Goal: Task Accomplishment & Management: Manage account settings

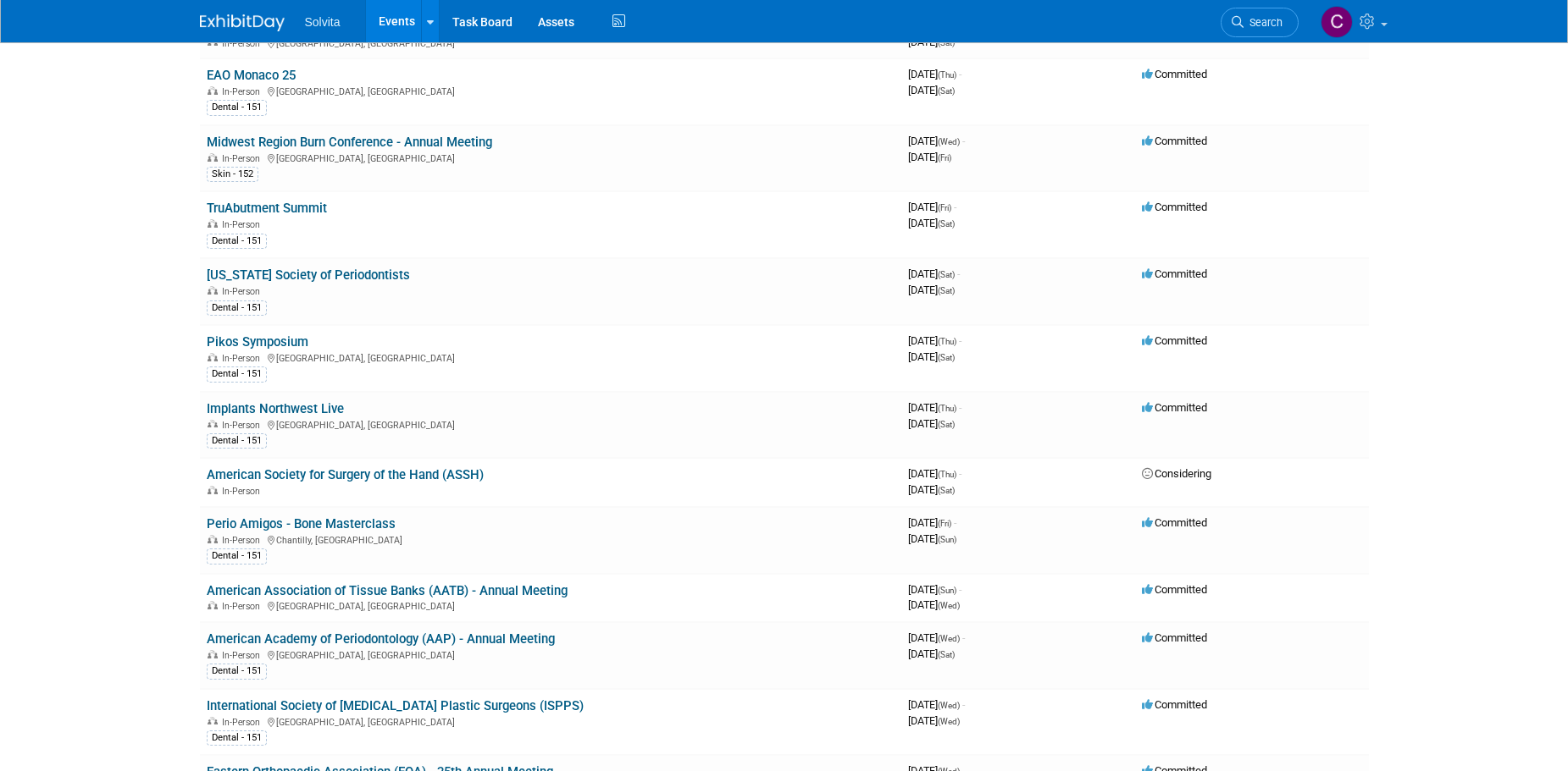
scroll to position [847, 0]
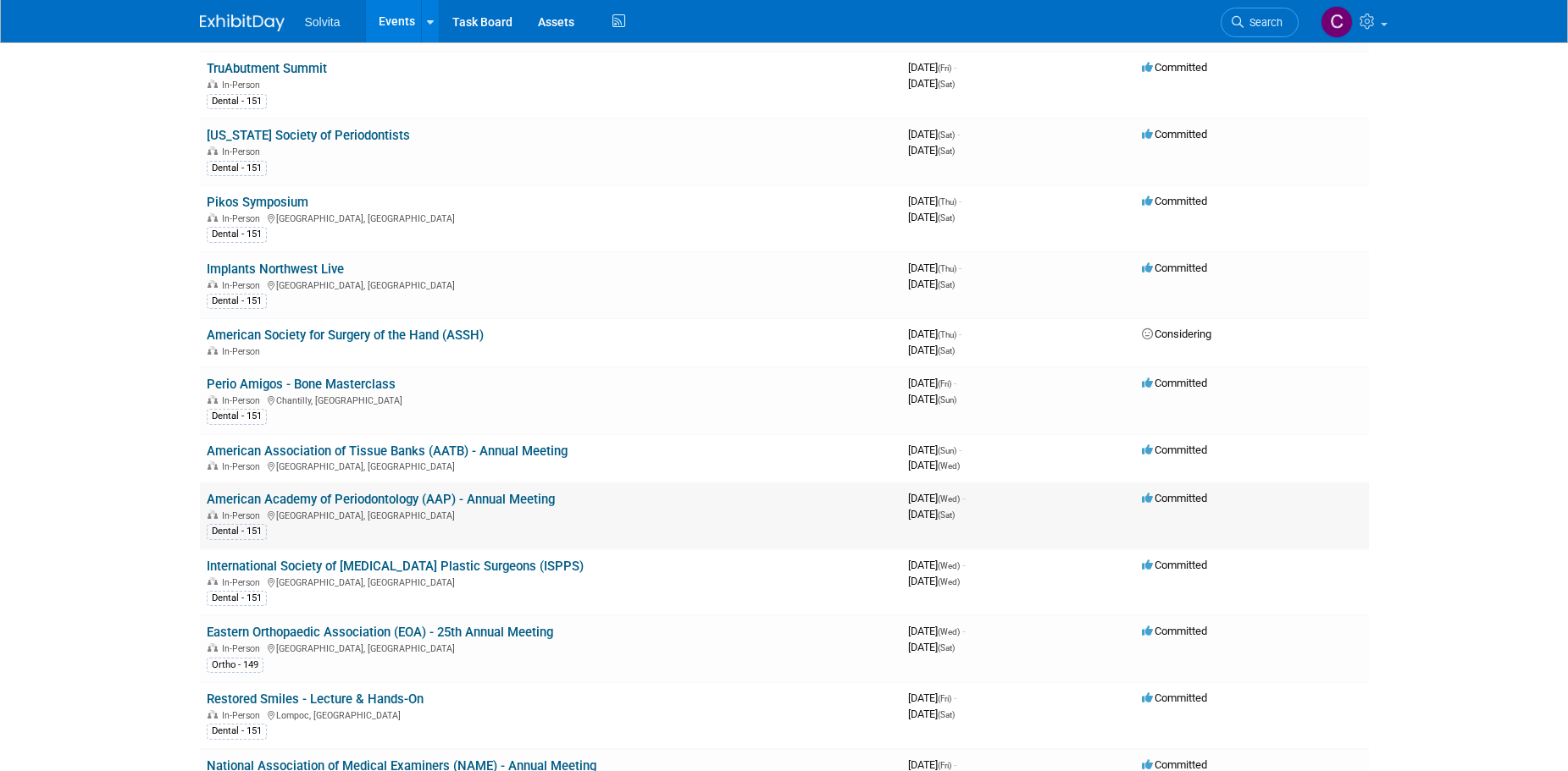
click at [494, 489] on td "American Academy of Periodontology (AAP) - Annual Meeting In-Person Toronto, Ca…" at bounding box center [550, 516] width 701 height 67
click at [494, 495] on link "American Academy of Periodontology (AAP) - Annual Meeting" at bounding box center [380, 499] width 348 height 15
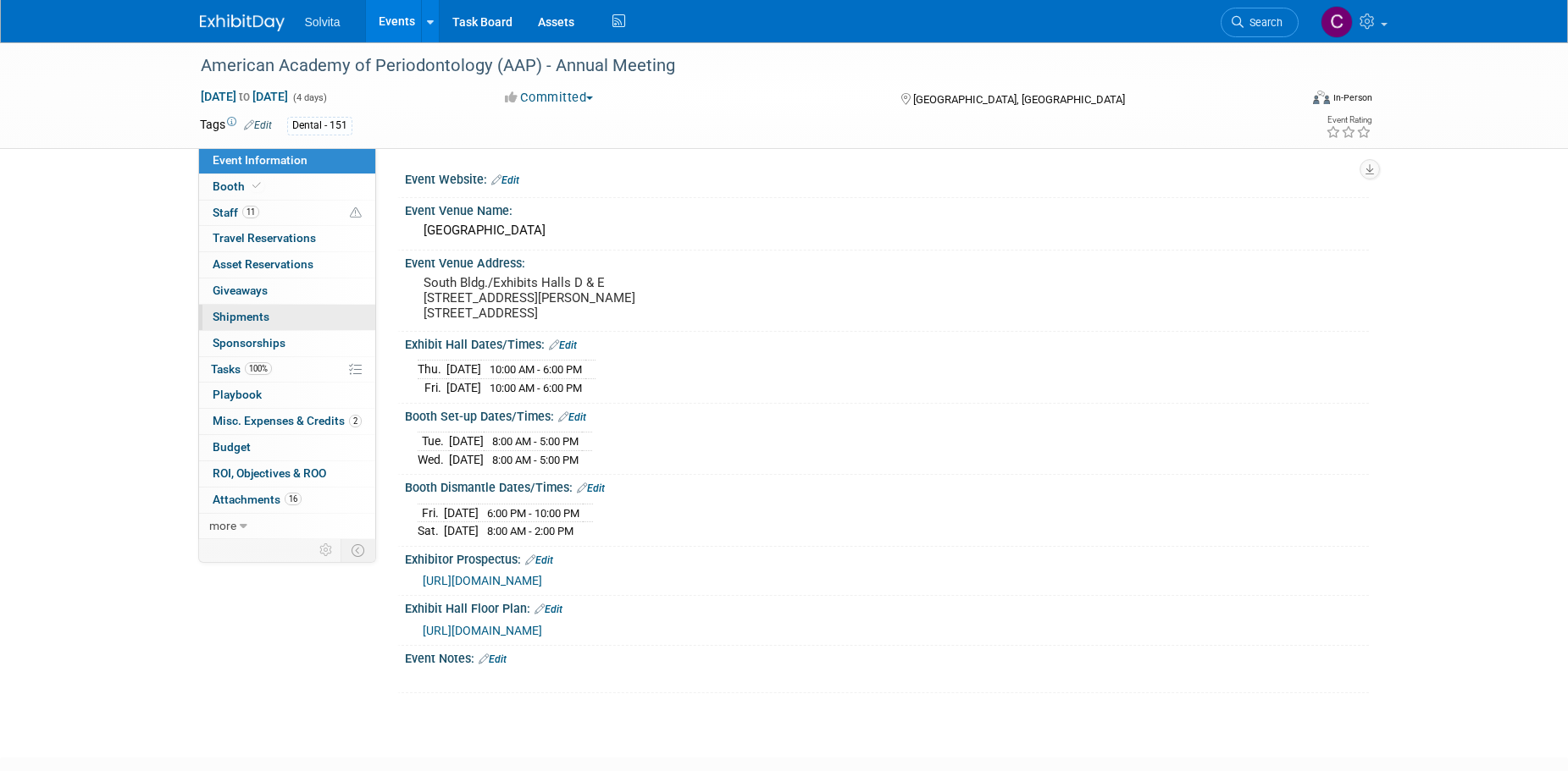
click at [236, 315] on span "Shipments 0" at bounding box center [241, 316] width 57 height 14
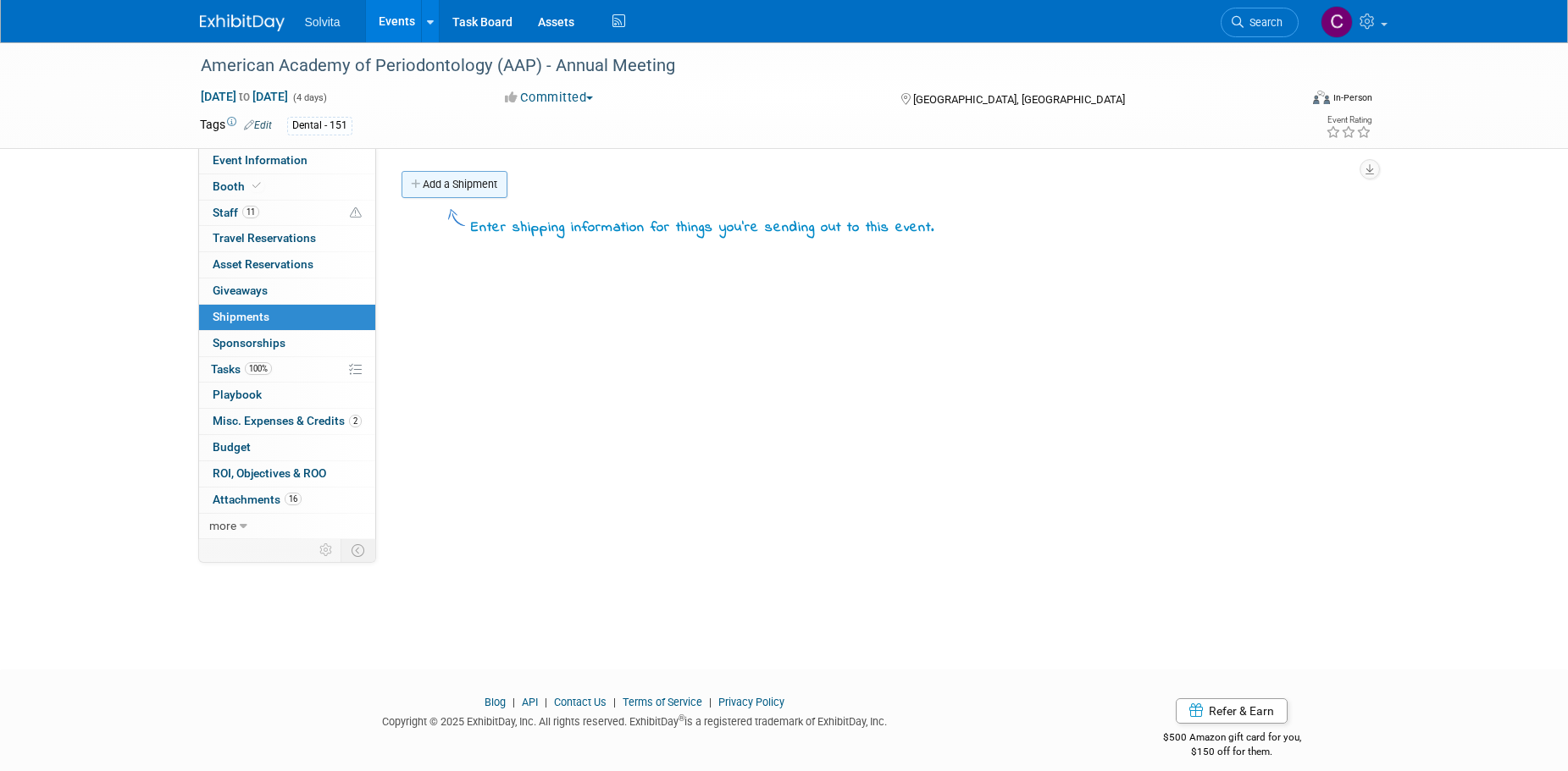
click at [478, 192] on link "Add a Shipment" at bounding box center [454, 184] width 106 height 27
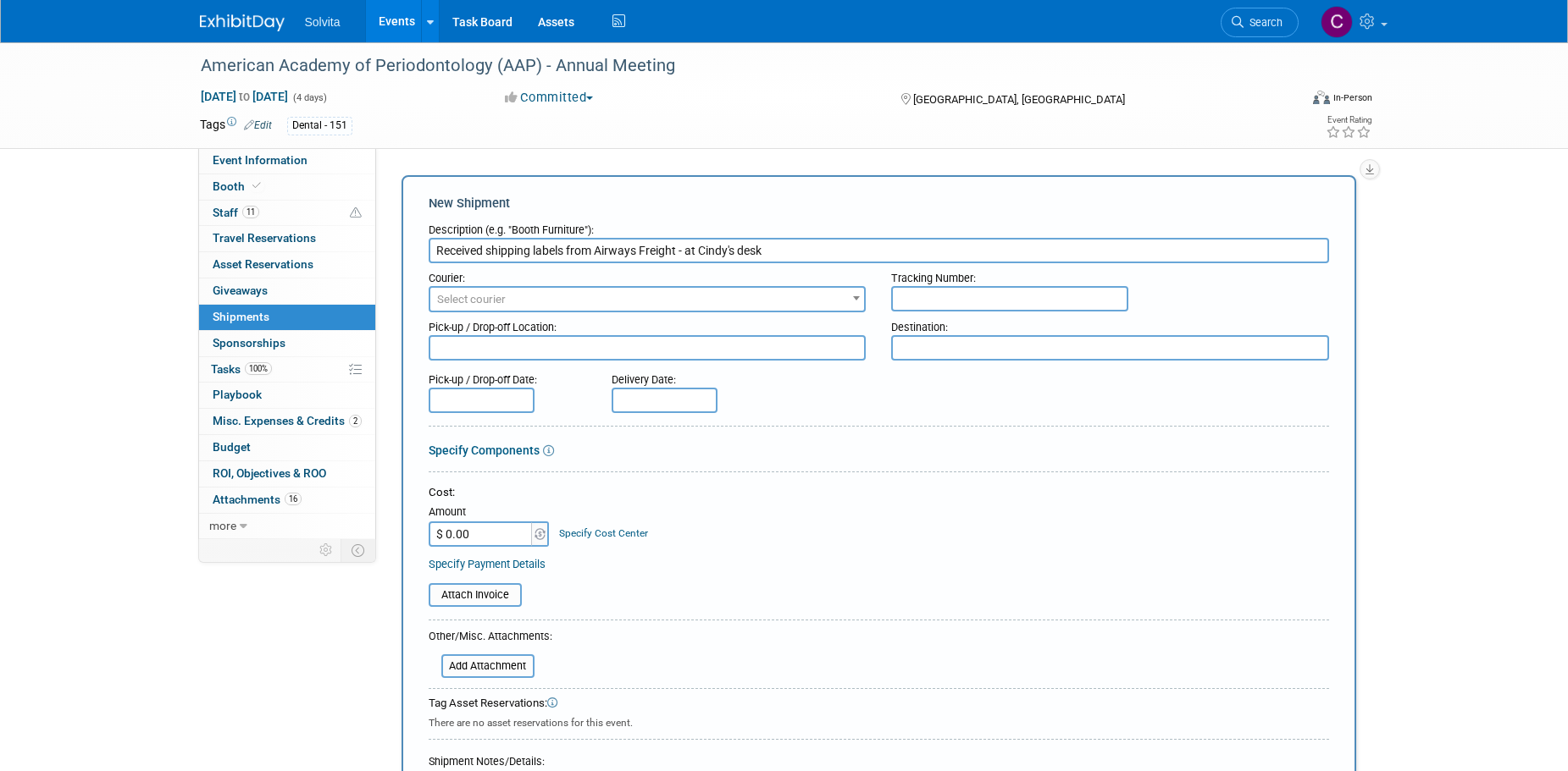
scroll to position [344, 0]
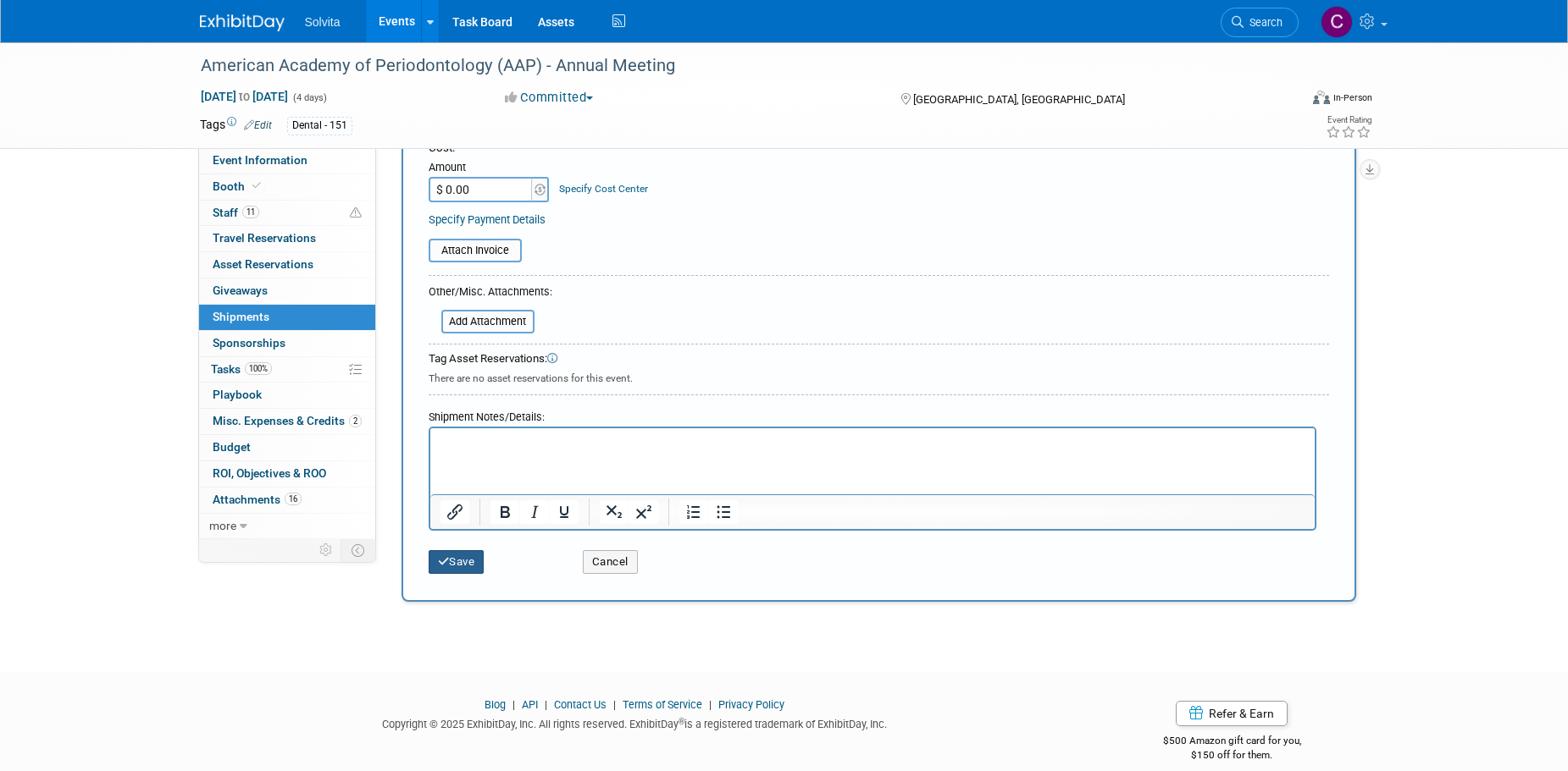
type input "Received shipping labels from Airways Freight - at Cindy's desk"
click at [470, 563] on button "Save" at bounding box center [457, 562] width 56 height 23
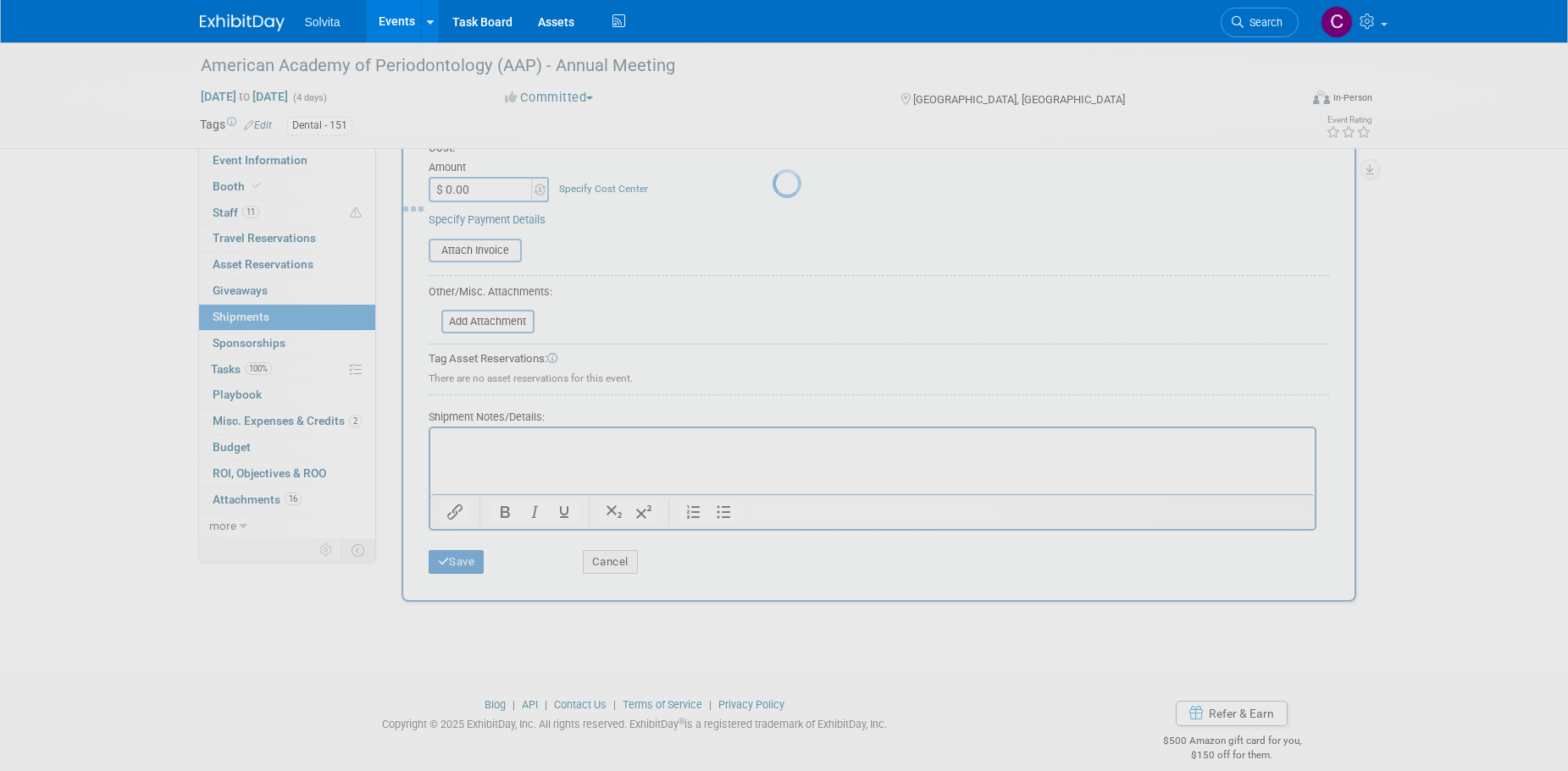
scroll to position [17, 0]
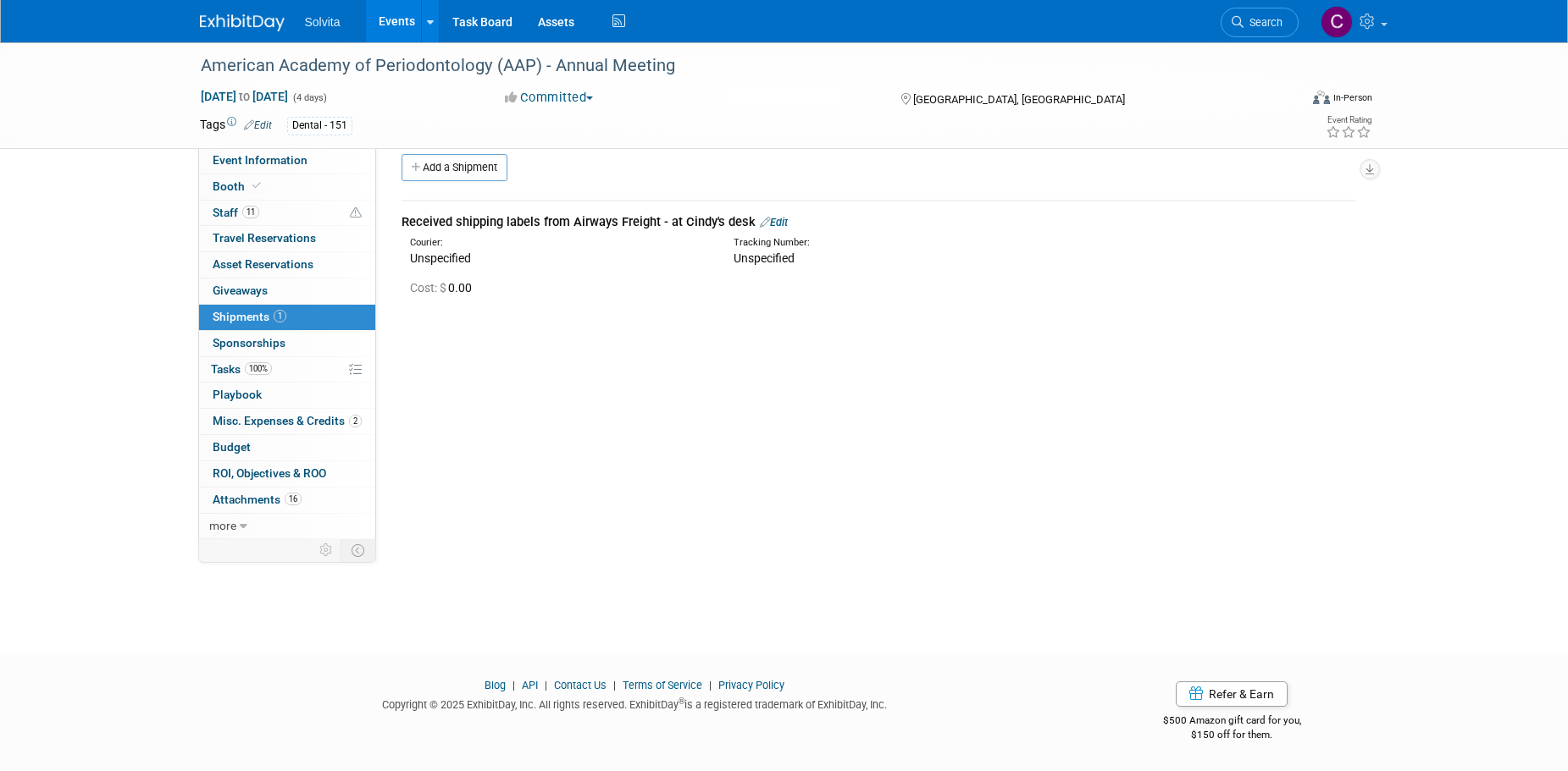
drag, startPoint x: 532, startPoint y: 559, endPoint x: 1234, endPoint y: 318, distance: 742.2
click at [1222, 299] on div "Cost: $ 0.00" at bounding box center [878, 287] width 980 height 28
click at [385, 17] on link "Events" at bounding box center [397, 21] width 62 height 42
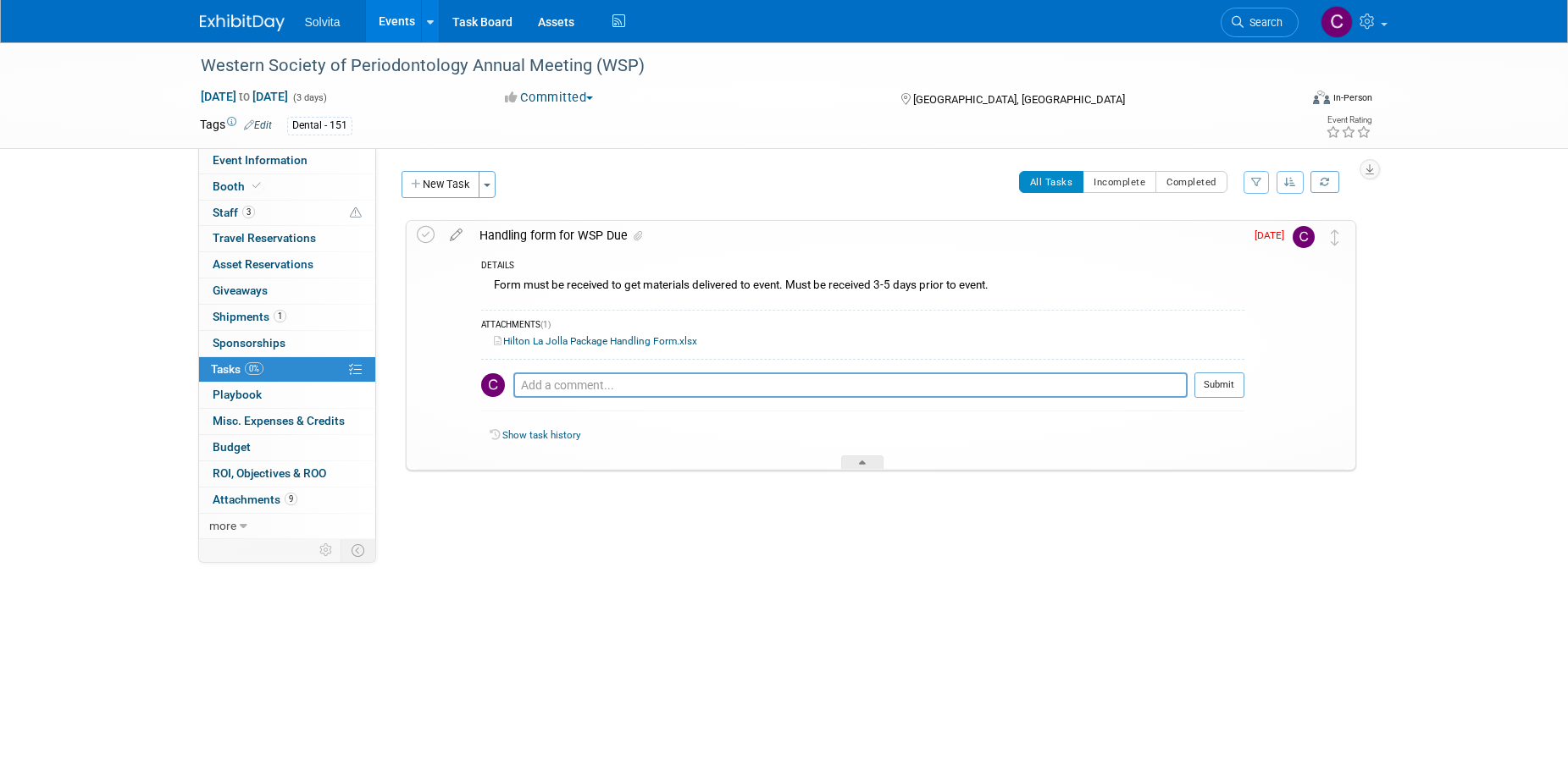
click at [590, 340] on link "Hilton La Jolla Package Handling Form.xlsx" at bounding box center [596, 341] width 204 height 12
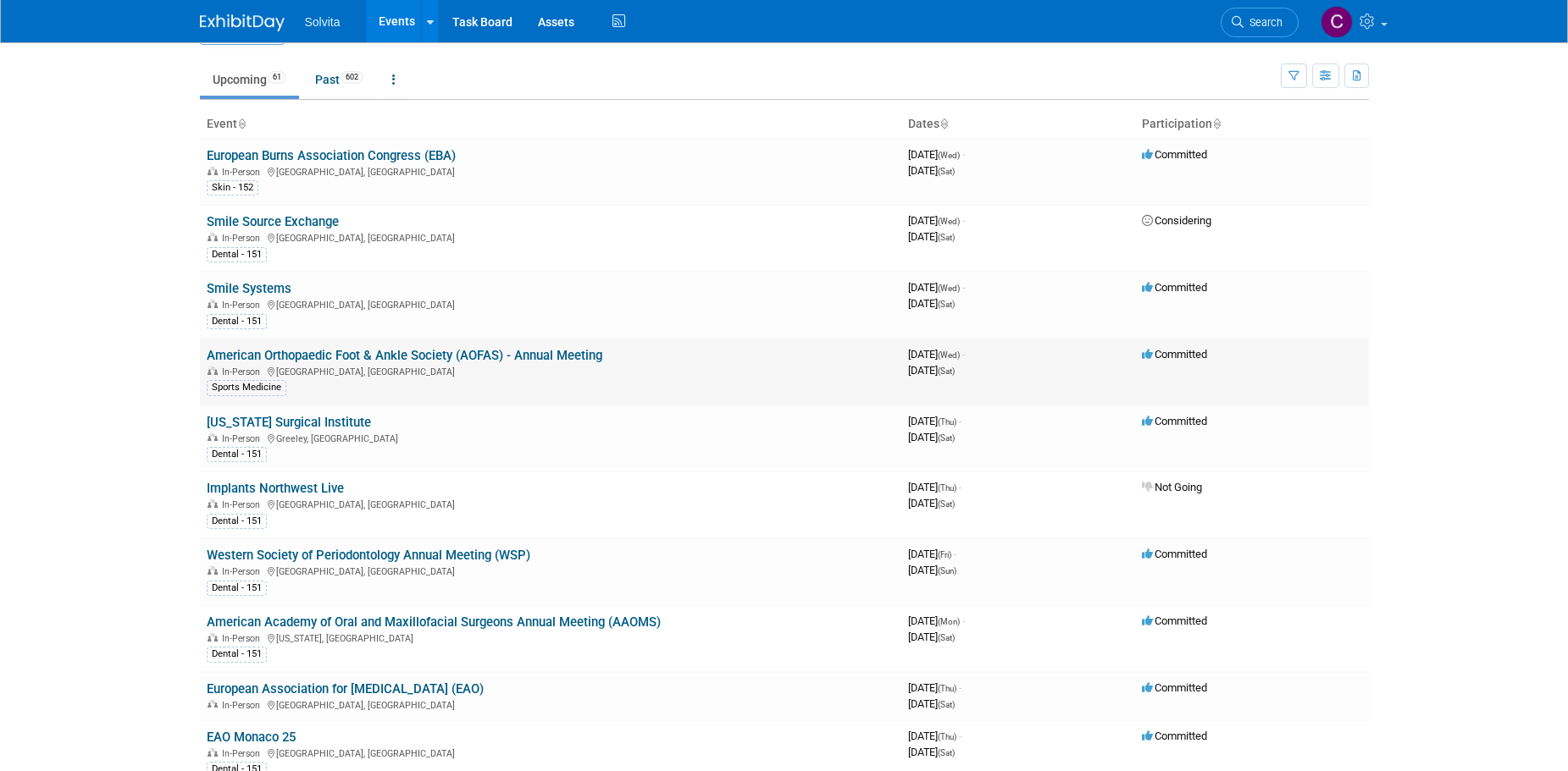
scroll to position [85, 0]
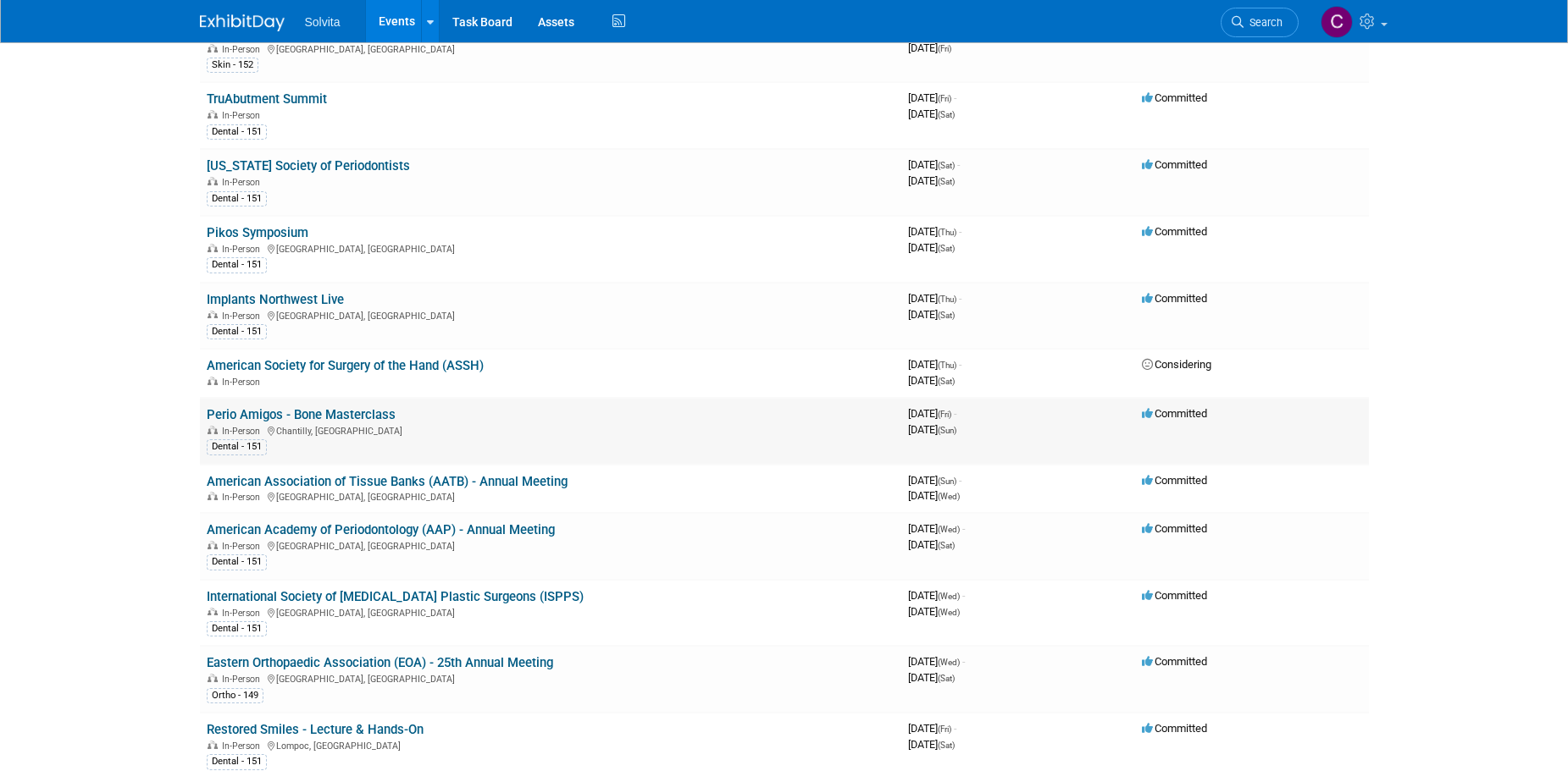
scroll to position [678, 0]
